Goal: Information Seeking & Learning: Check status

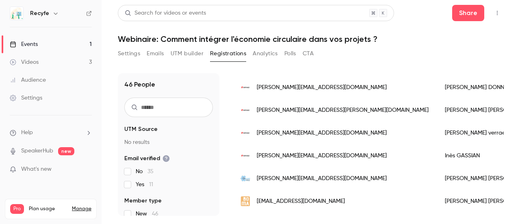
scroll to position [81, 0]
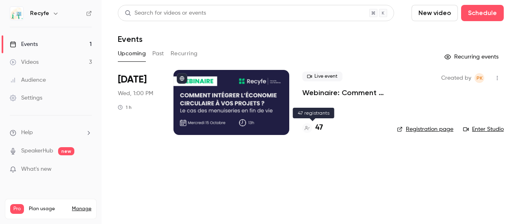
click at [316, 127] on h4 "47" at bounding box center [319, 127] width 8 height 11
